Goal: Task Accomplishment & Management: Manage account settings

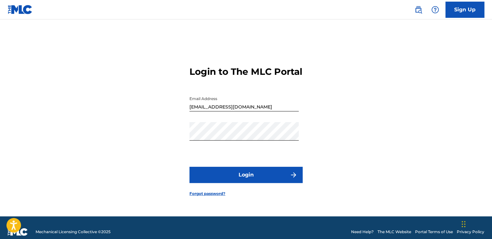
click at [228, 180] on button "Login" at bounding box center [246, 175] width 113 height 16
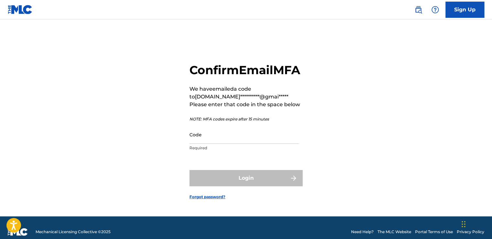
click at [188, 145] on div "**********" at bounding box center [246, 126] width 453 height 181
click at [195, 144] on input "Code" at bounding box center [244, 134] width 109 height 18
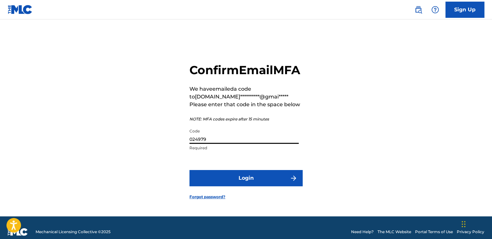
type input "024979"
click at [190, 170] on button "Login" at bounding box center [246, 178] width 113 height 16
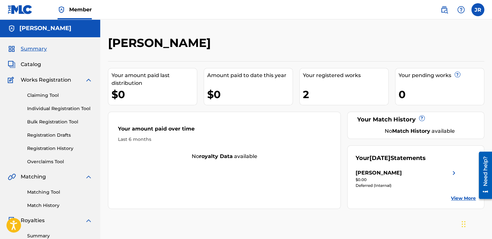
click at [91, 81] on img at bounding box center [89, 80] width 8 height 8
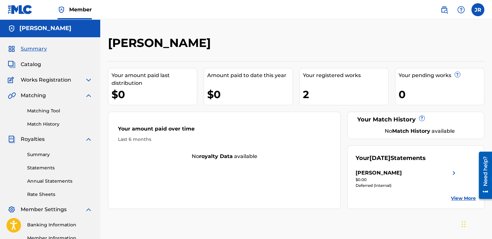
click at [43, 64] on div "Catalog" at bounding box center [50, 65] width 85 height 8
click at [37, 65] on span "Catalog" at bounding box center [31, 65] width 20 height 8
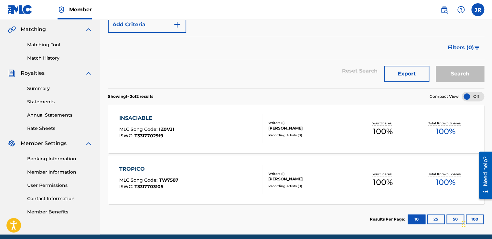
scroll to position [92, 0]
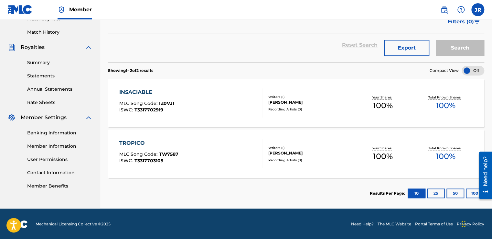
click at [85, 50] on img at bounding box center [89, 47] width 8 height 8
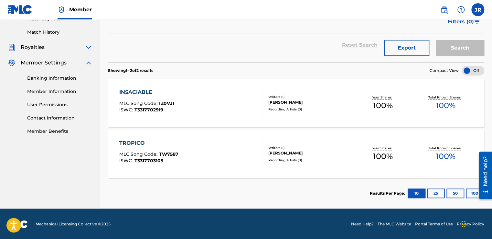
click at [89, 63] on img at bounding box center [89, 63] width 8 height 8
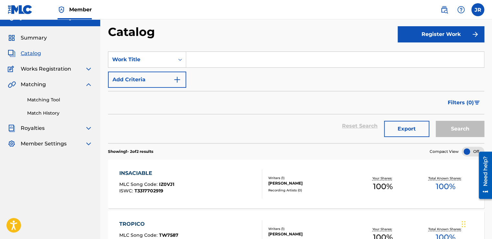
scroll to position [0, 0]
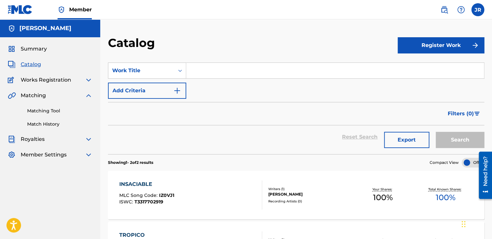
click at [89, 96] on img at bounding box center [89, 96] width 8 height 8
click at [85, 114] on img at bounding box center [89, 111] width 8 height 8
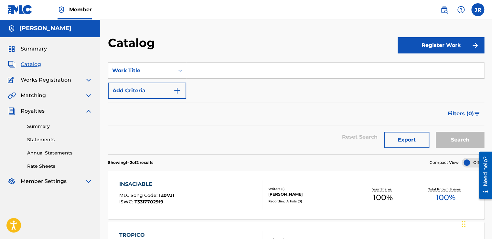
click at [48, 129] on link "Summary" at bounding box center [59, 126] width 65 height 7
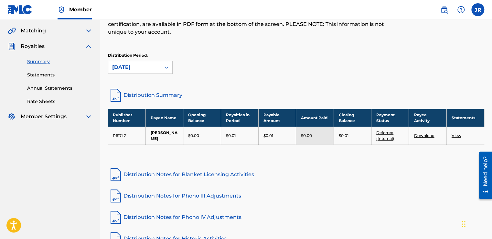
scroll to position [32, 0]
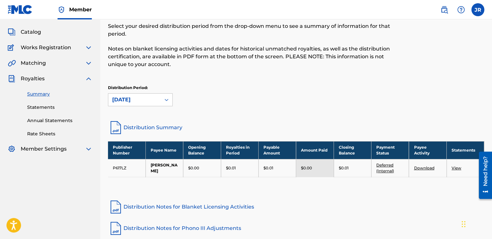
click at [44, 107] on link "Statements" at bounding box center [59, 107] width 65 height 7
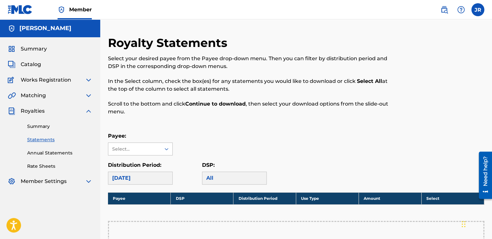
click at [160, 149] on div "Select..." at bounding box center [134, 149] width 52 height 12
click at [139, 165] on div "[PERSON_NAME]" at bounding box center [140, 163] width 64 height 16
click at [139, 165] on label "Distribution Period:" at bounding box center [134, 165] width 53 height 6
click at [80, 178] on input "Distribution Period:" at bounding box center [80, 178] width 0 height 0
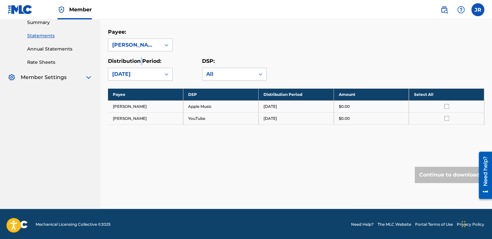
scroll to position [72, 0]
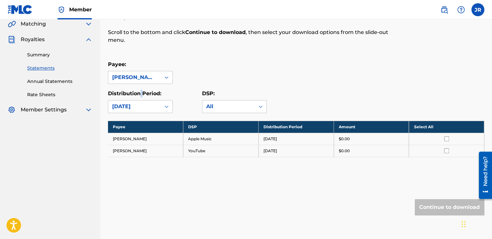
click at [49, 82] on link "Annual Statements" at bounding box center [59, 81] width 65 height 7
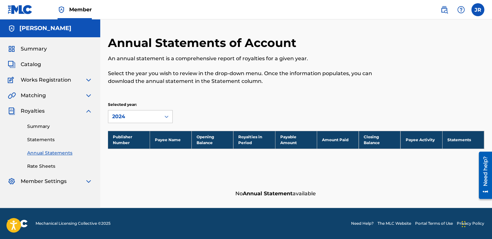
click at [41, 165] on link "Rate Sheets" at bounding box center [59, 166] width 65 height 7
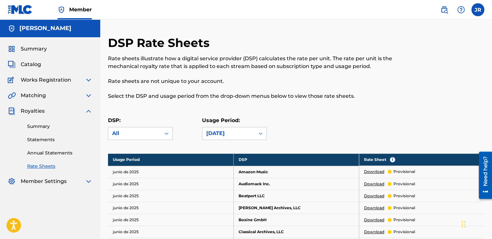
click at [90, 112] on img at bounding box center [89, 111] width 8 height 8
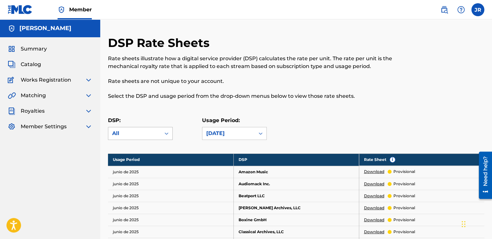
click at [167, 134] on icon at bounding box center [166, 133] width 6 height 6
click at [168, 132] on icon at bounding box center [166, 133] width 6 height 6
